Goal: Task Accomplishment & Management: Manage account settings

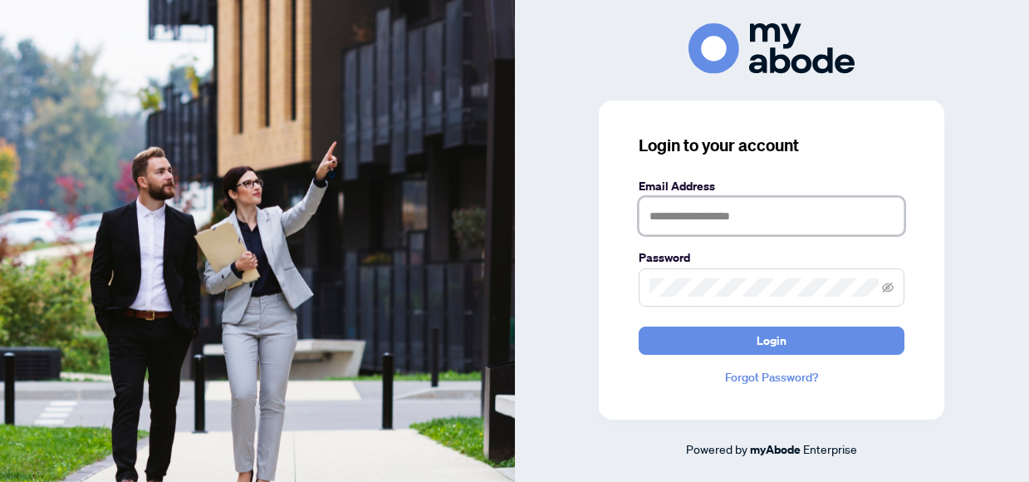
click at [663, 217] on input "text" at bounding box center [771, 216] width 266 height 38
type input "**********"
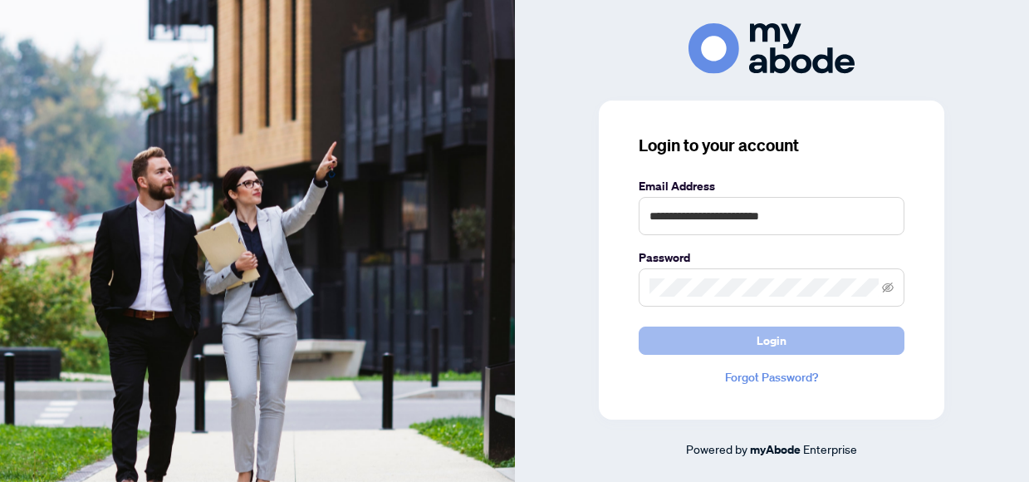
click at [766, 340] on span "Login" at bounding box center [771, 340] width 30 height 27
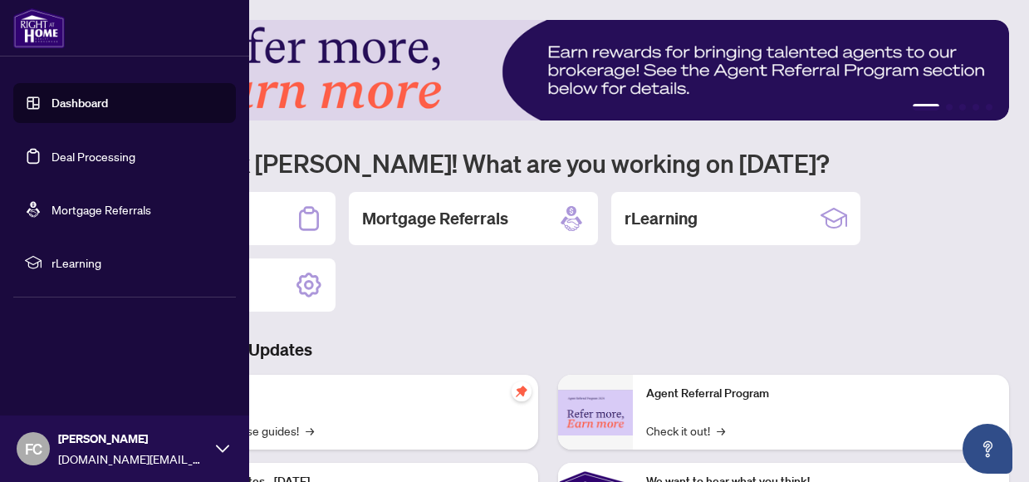
click at [75, 160] on link "Deal Processing" at bounding box center [93, 156] width 84 height 15
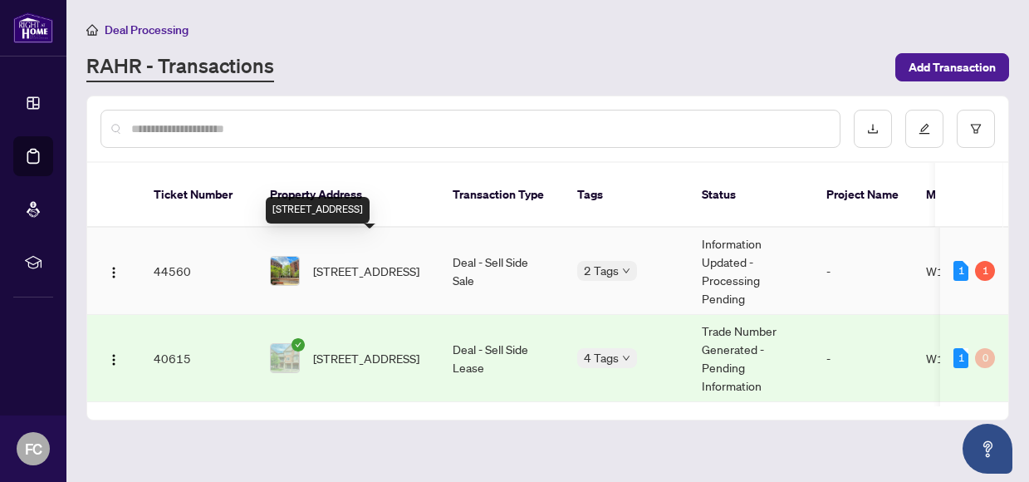
click at [406, 262] on span "809-2391 Central Park Dr, Oakville, Ontario L6H 0E3, Canada" at bounding box center [366, 271] width 106 height 18
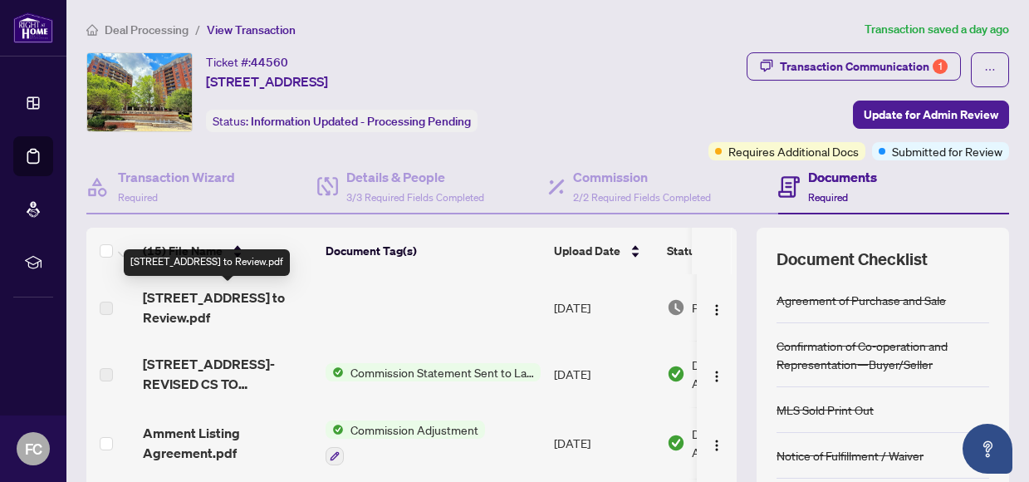
click at [281, 314] on span "2391 Central Park Drive 809-REVISED Trade Sheet-Francisco to Review.pdf" at bounding box center [227, 307] width 169 height 40
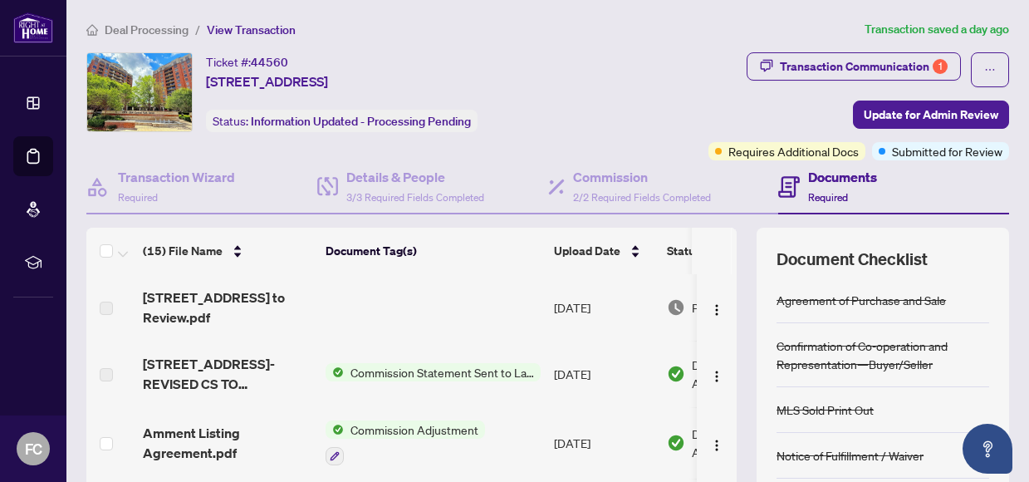
click at [474, 314] on td at bounding box center [433, 307] width 228 height 66
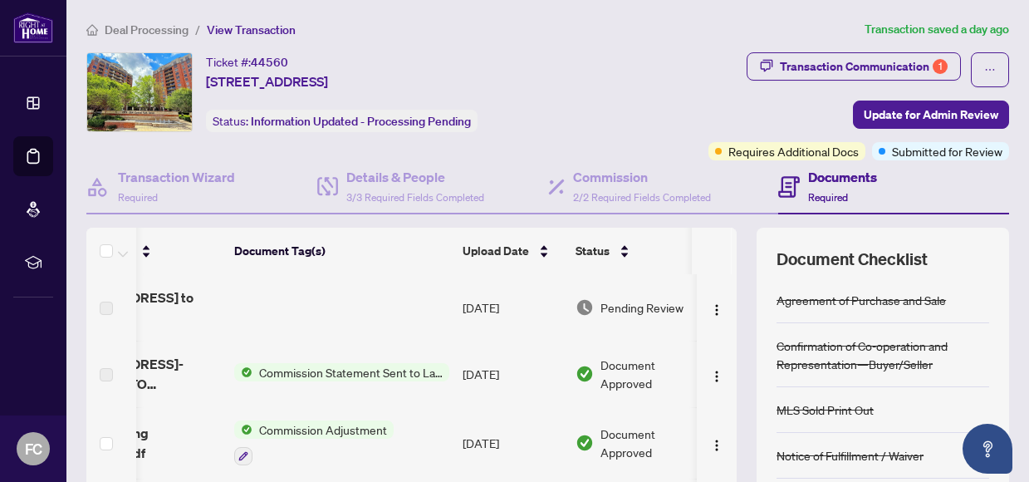
scroll to position [0, 110]
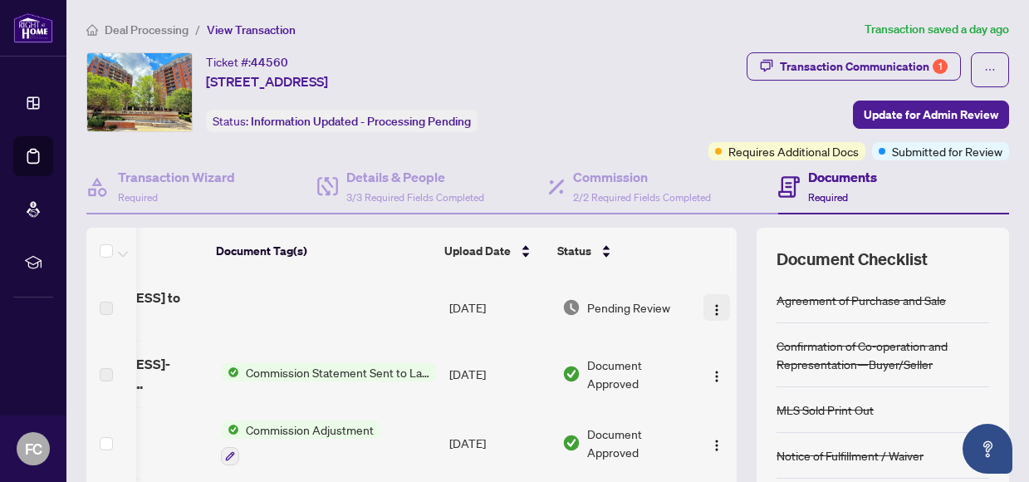
click at [714, 308] on img "button" at bounding box center [716, 309] width 13 height 13
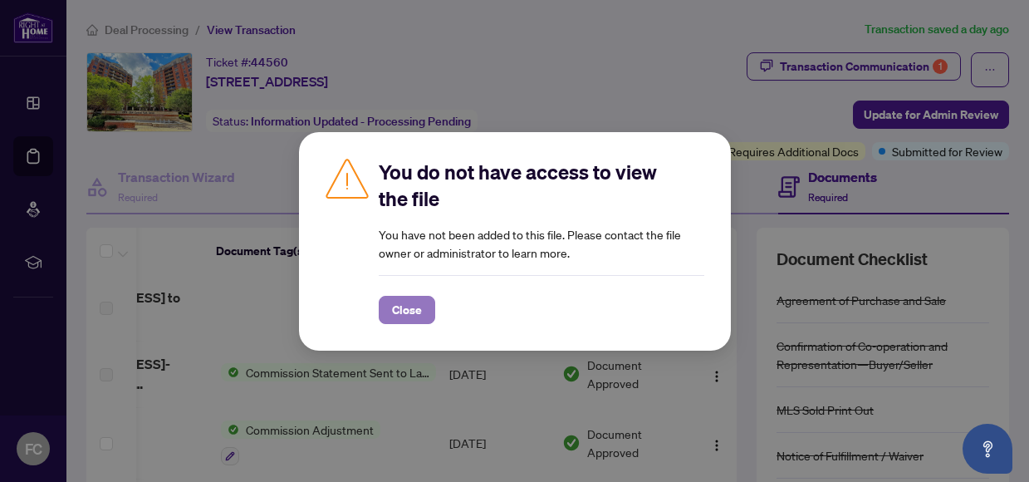
click at [403, 312] on span "Close" at bounding box center [407, 309] width 30 height 27
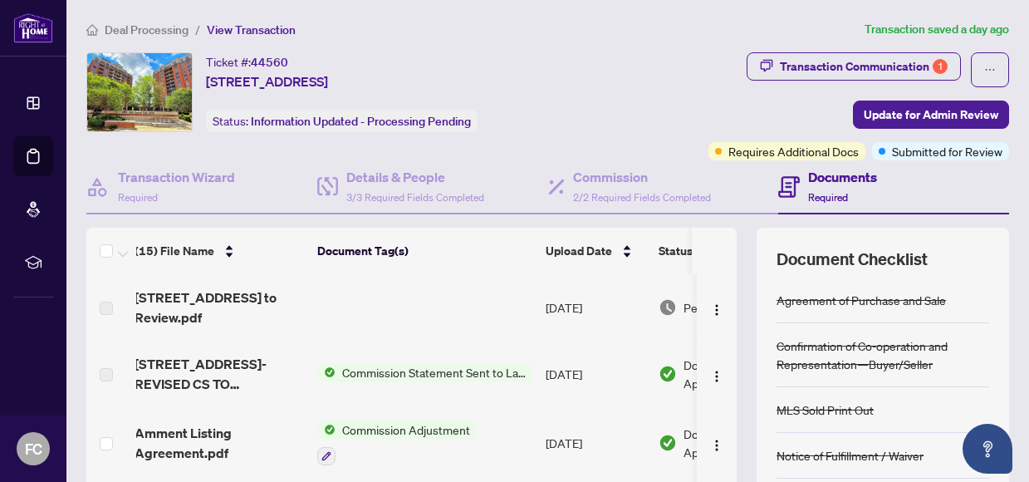
scroll to position [0, 0]
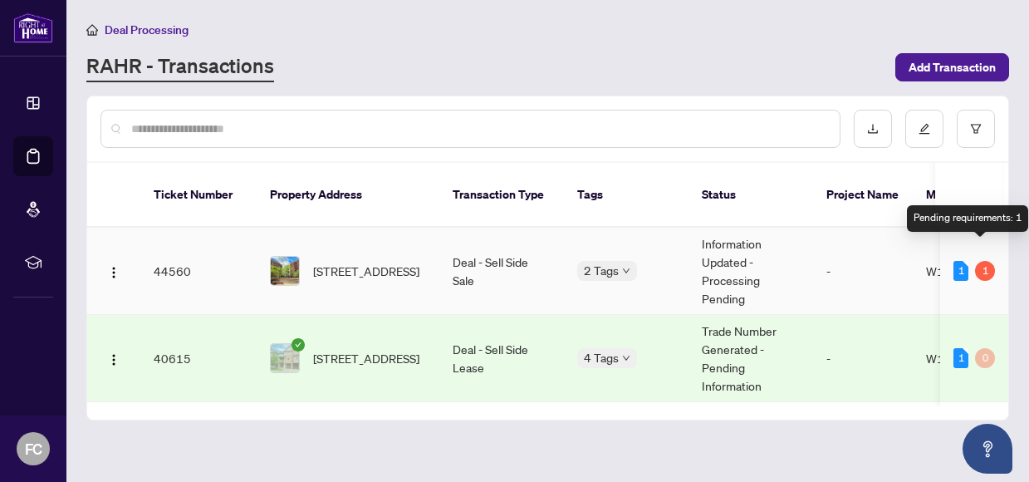
click at [975, 261] on div "1" at bounding box center [985, 271] width 20 height 20
